Goal: Task Accomplishment & Management: Manage account settings

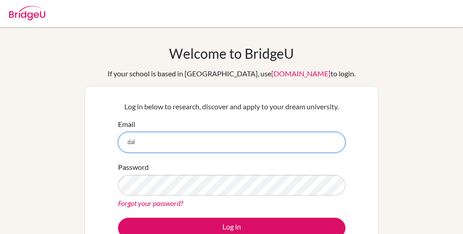
click at [176, 140] on input "dal" at bounding box center [231, 142] width 227 height 21
paste input "vin.diraviam@candorschool.net"
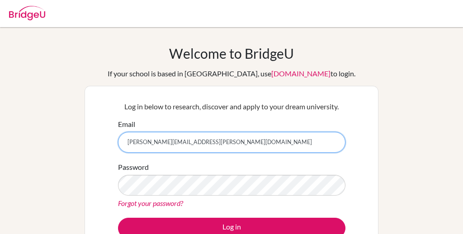
type input "[PERSON_NAME][EMAIL_ADDRESS][PERSON_NAME][DOMAIN_NAME]"
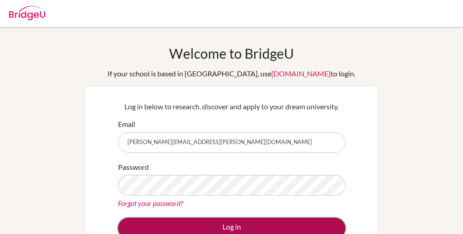
click at [191, 222] on button "Log in" at bounding box center [231, 228] width 227 height 21
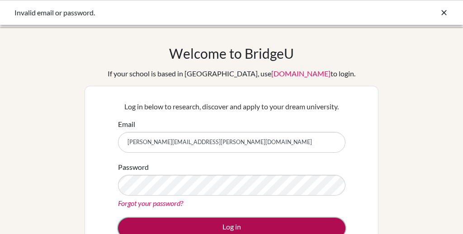
click at [211, 225] on button "Log in" at bounding box center [231, 228] width 227 height 21
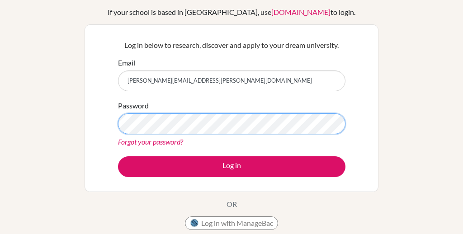
scroll to position [67, 0]
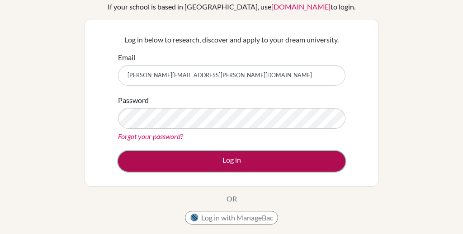
click at [228, 161] on button "Log in" at bounding box center [231, 161] width 227 height 21
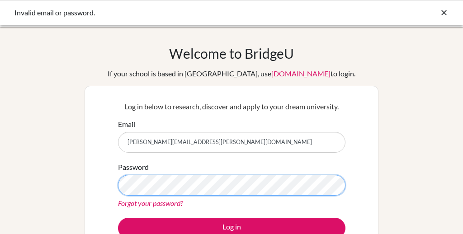
click at [118, 218] on button "Log in" at bounding box center [231, 228] width 227 height 21
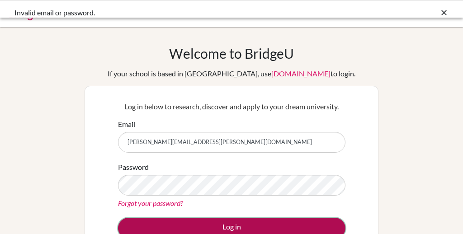
click at [185, 224] on button "Log in" at bounding box center [231, 228] width 227 height 21
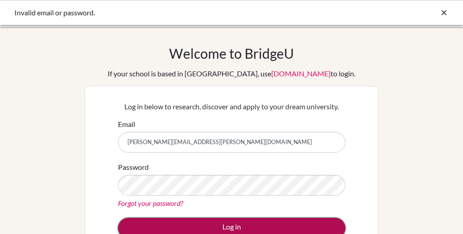
click at [189, 221] on button "Log in" at bounding box center [231, 228] width 227 height 21
